Goal: Find specific page/section: Find specific page/section

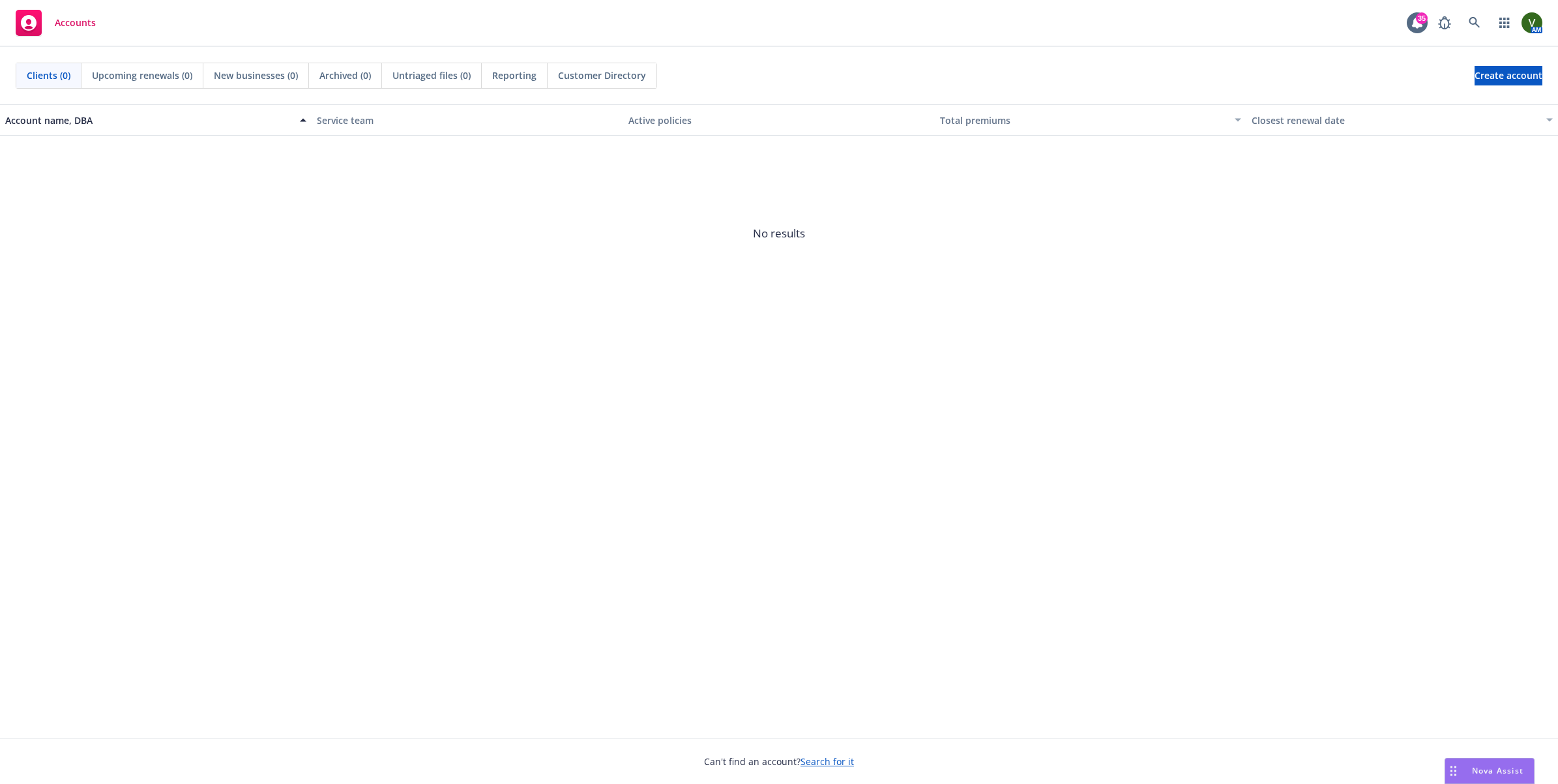
click at [1239, 366] on div "Account name, DBA Service team Active policies Total premiums Closest renewal d…" at bounding box center [779, 421] width 1558 height 634
click at [1317, 319] on span "No results" at bounding box center [779, 233] width 1558 height 195
click at [1296, 445] on div "Account name, DBA Service team Active policies Total premiums Closest renewal d…" at bounding box center [779, 421] width 1558 height 634
